Goal: Obtain resource: Obtain resource

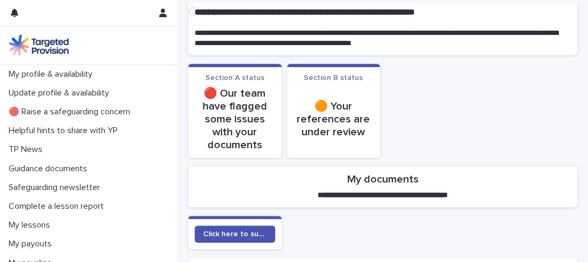
scroll to position [108, 0]
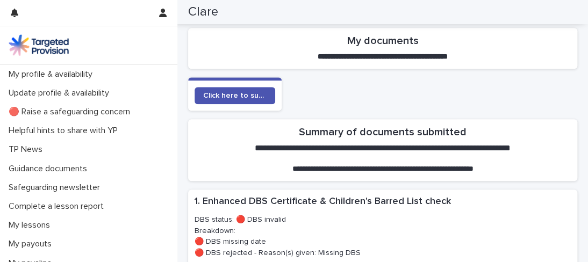
scroll to position [215, 0]
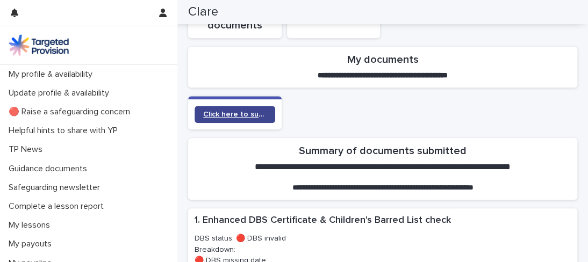
click at [230, 113] on span "Click here to submit documents" at bounding box center [234, 115] width 63 height 8
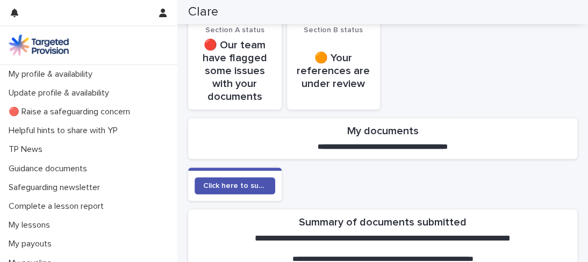
scroll to position [161, 0]
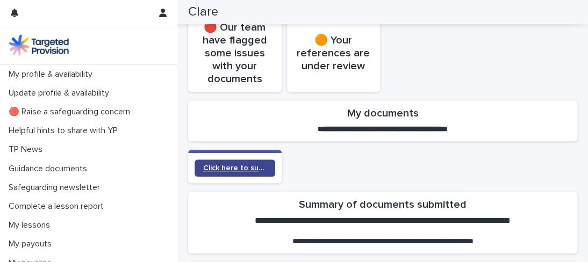
click at [228, 165] on span "Click here to submit documents" at bounding box center [234, 169] width 63 height 8
